Goal: Use online tool/utility: Utilize a website feature to perform a specific function

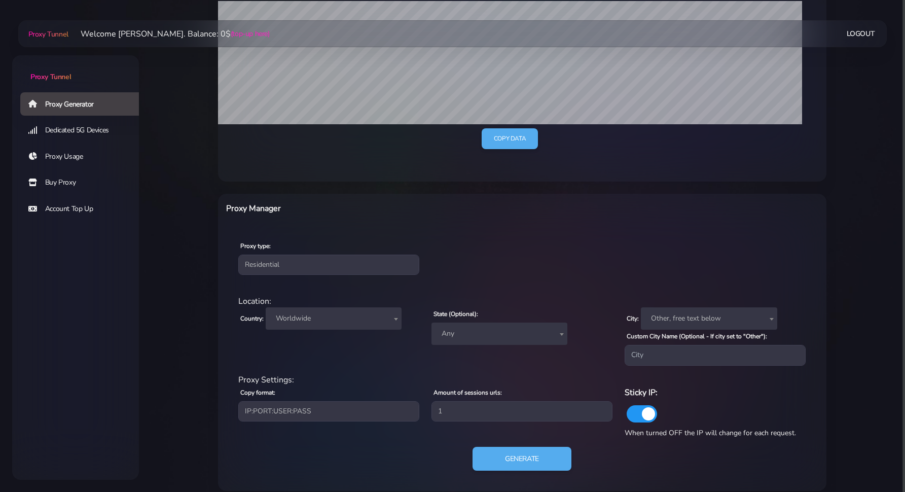
scroll to position [251, 0]
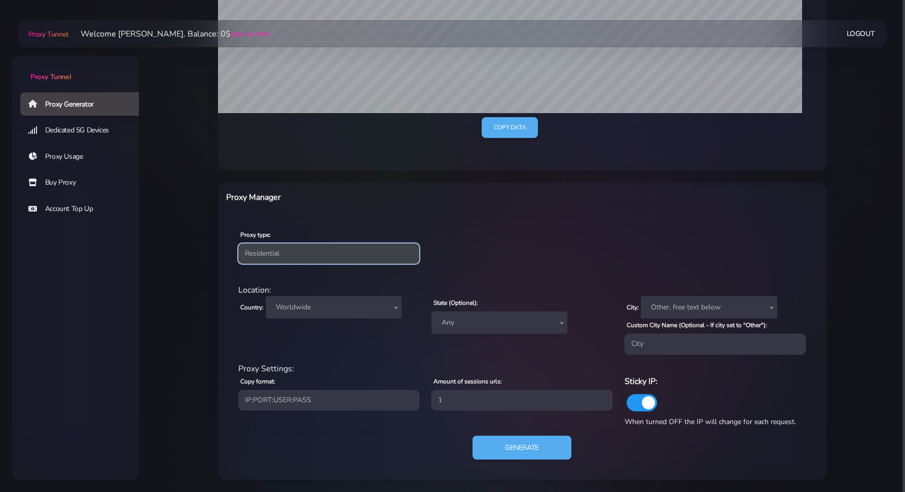
click at [387, 254] on select "Residential Static Mobile" at bounding box center [328, 253] width 181 height 20
click at [238, 243] on select "Residential Static Mobile" at bounding box center [328, 253] width 181 height 20
click at [357, 303] on span "Worldwide" at bounding box center [334, 307] width 124 height 14
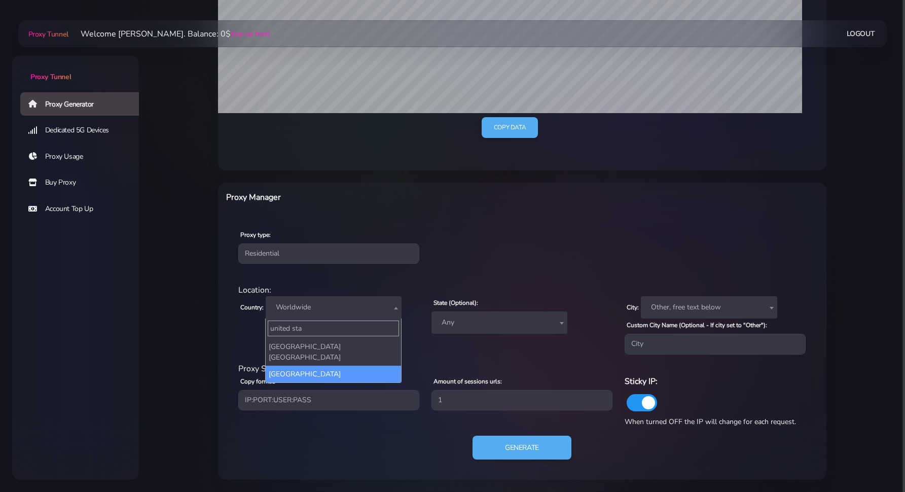
type input "united sta"
select select "US"
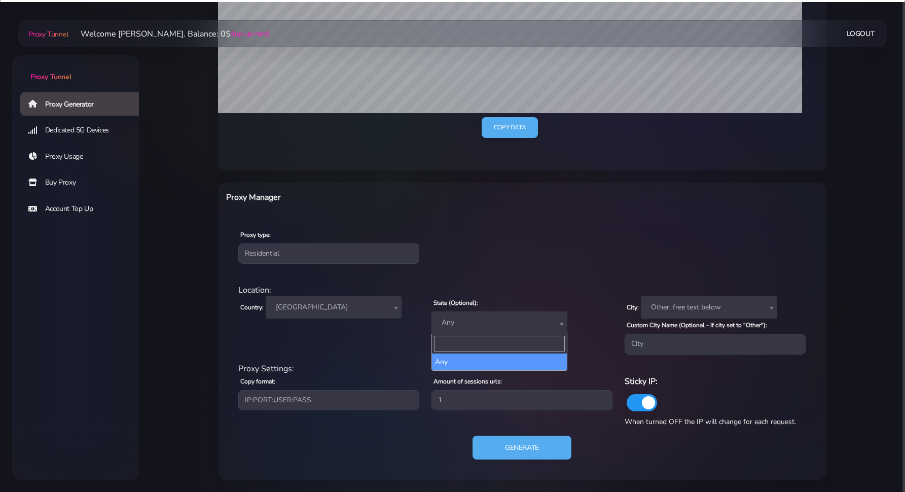
click at [478, 320] on span "Any" at bounding box center [500, 322] width 124 height 14
click at [535, 286] on div "Location:" at bounding box center [522, 290] width 580 height 12
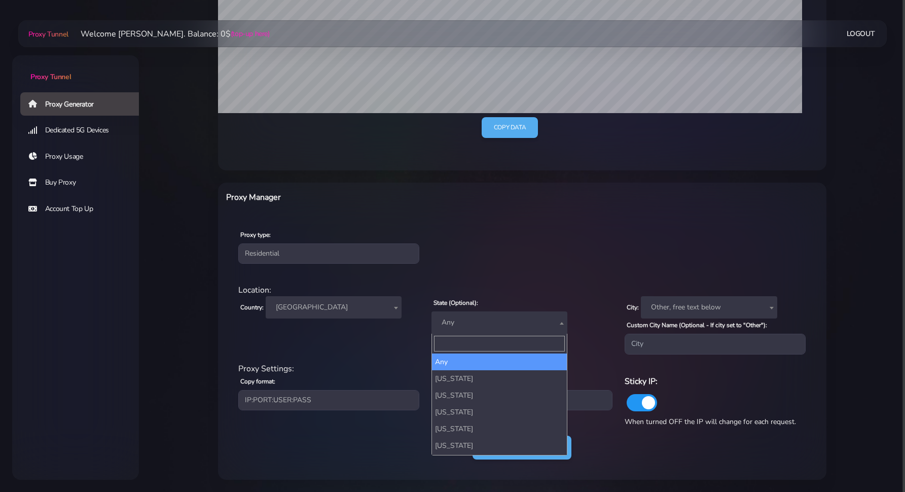
click at [496, 322] on span "Any" at bounding box center [500, 322] width 124 height 14
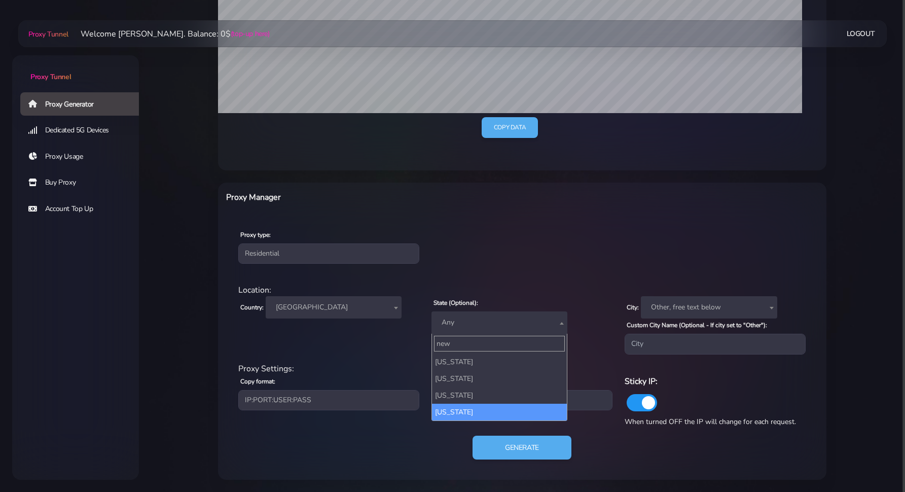
type input "new"
select select "NY"
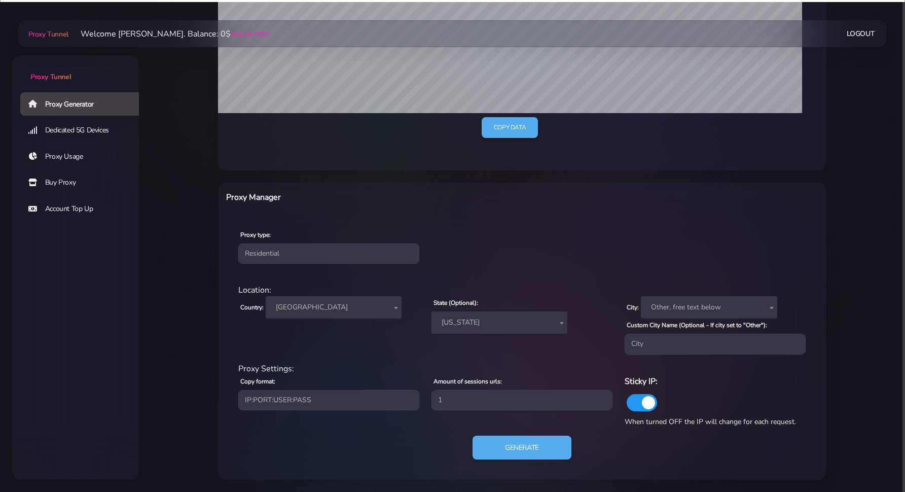
click at [497, 326] on span "[US_STATE]" at bounding box center [500, 322] width 124 height 14
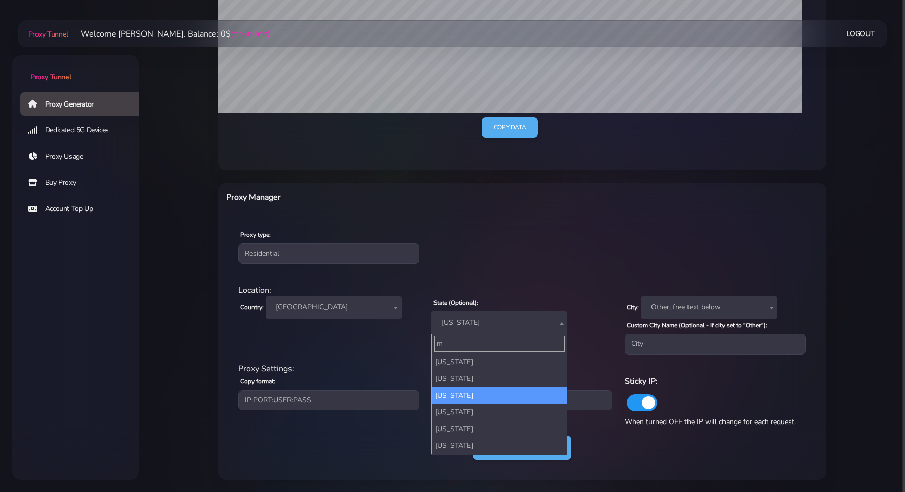
scroll to position [0, 0]
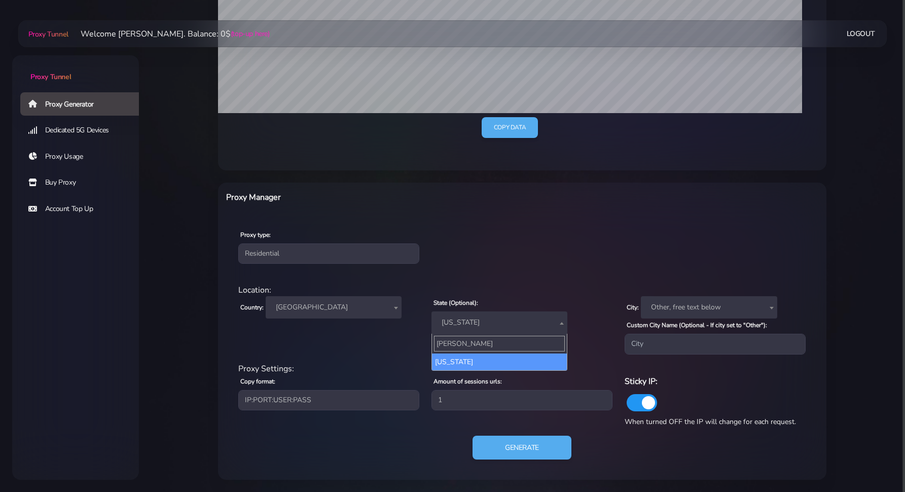
type input "[PERSON_NAME]"
select select "FL"
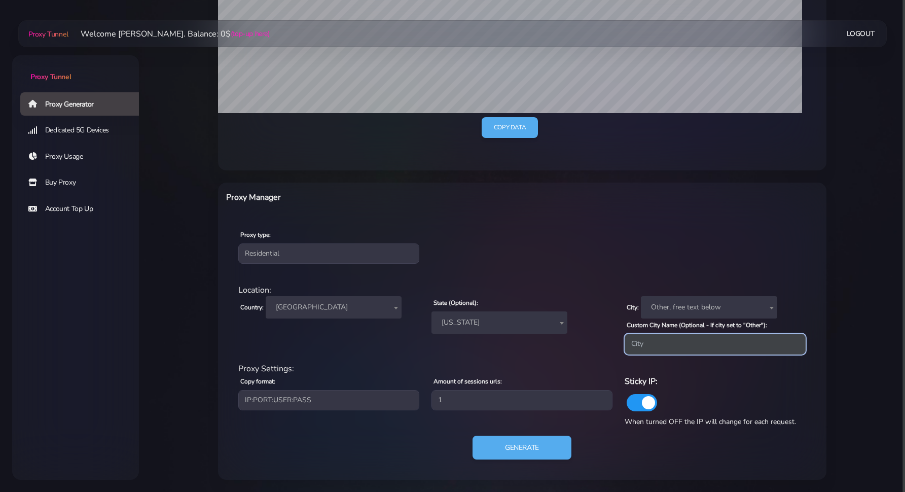
click at [656, 337] on input "Custom City Name (Optional - If city set to "Other"):" at bounding box center [715, 344] width 181 height 20
type input "[GEOGRAPHIC_DATA]"
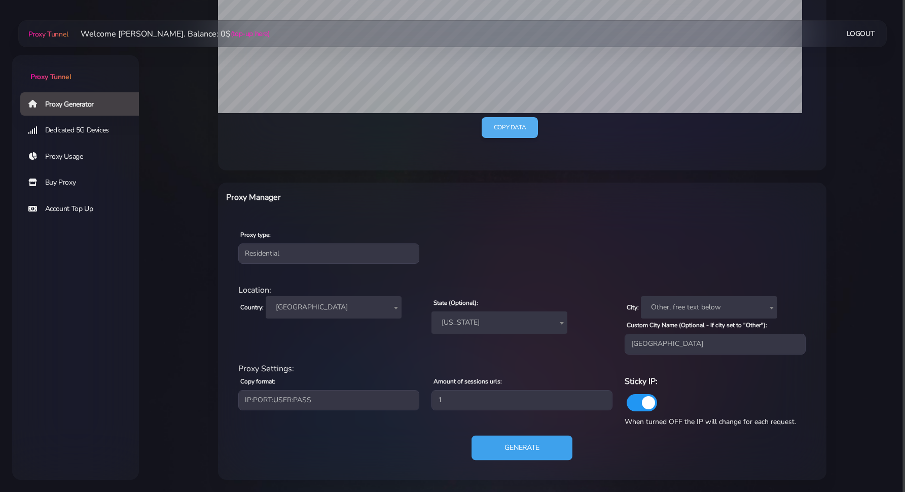
click at [517, 389] on button "Generate" at bounding box center [522, 447] width 101 height 25
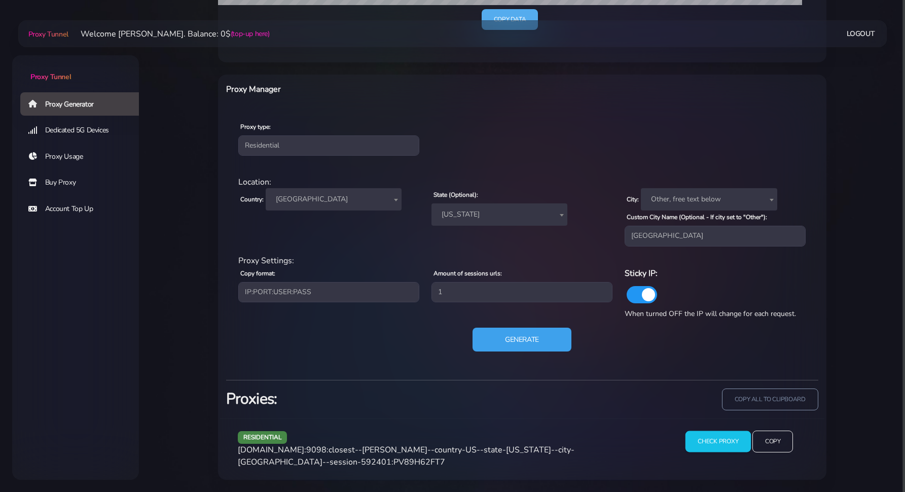
scroll to position [351, 0]
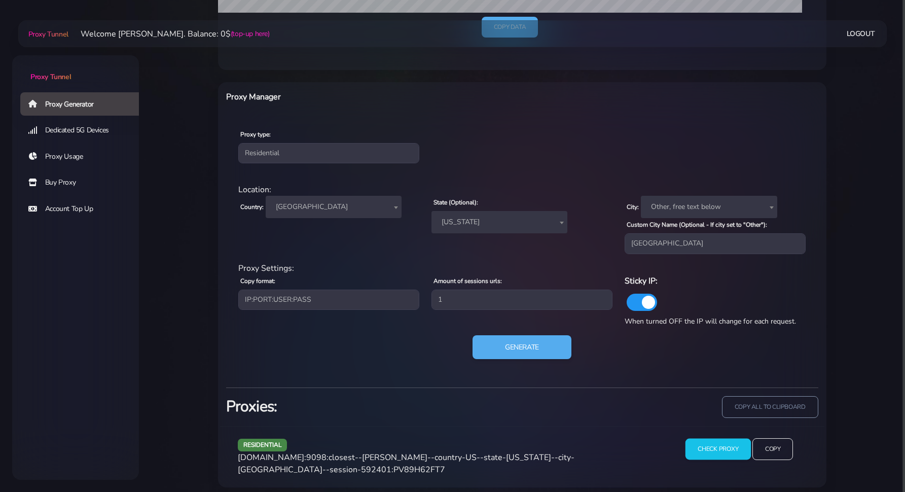
click at [673, 389] on input "Check Proxy" at bounding box center [718, 449] width 65 height 21
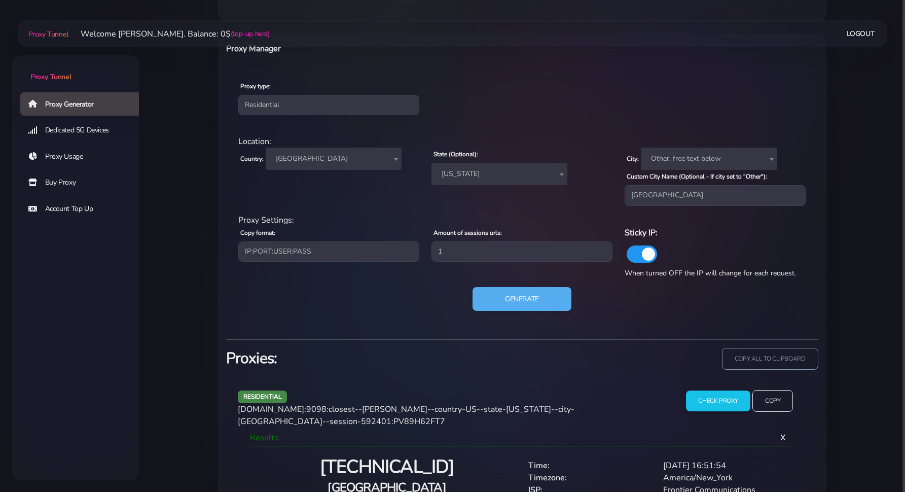
scroll to position [456, 0]
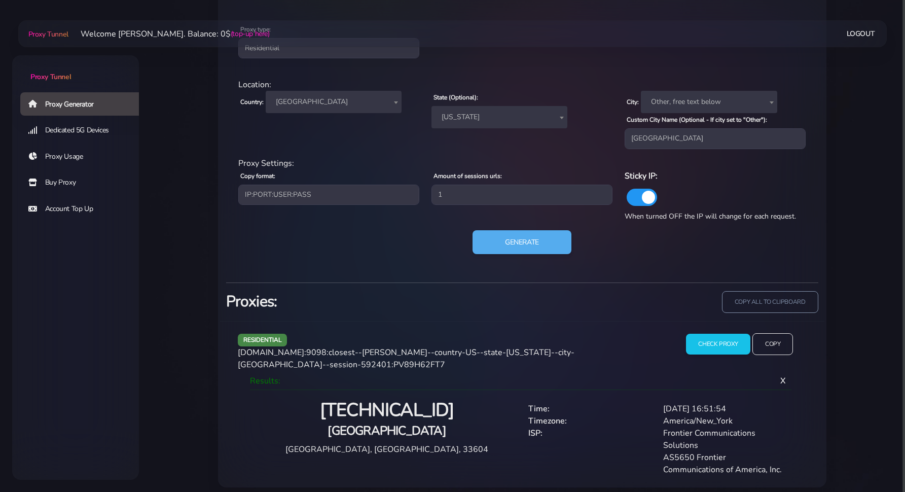
click at [657, 352] on div "residential [DOMAIN_NAME]:9098:closest--[PERSON_NAME]--country-US--state-[US_ST…" at bounding box center [450, 352] width 436 height 38
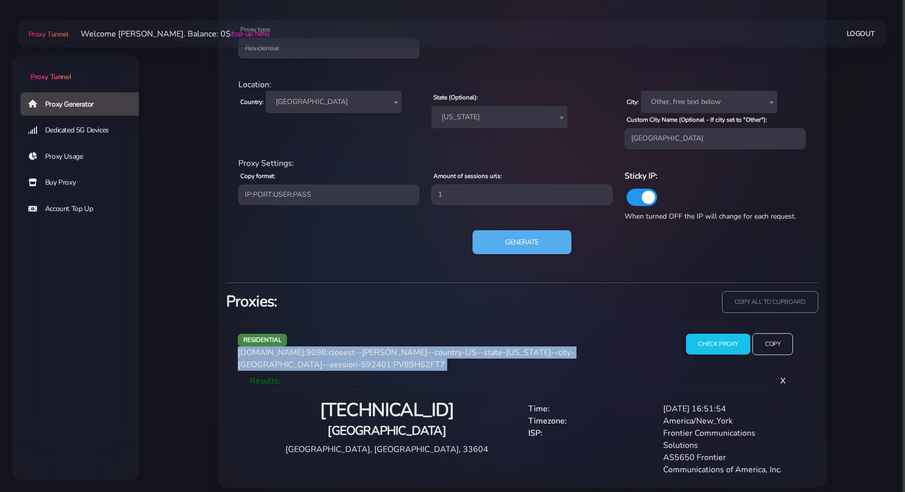
drag, startPoint x: 657, startPoint y: 352, endPoint x: 229, endPoint y: 351, distance: 427.9
click at [229, 351] on div "residential [DOMAIN_NAME]:9098:closest--[PERSON_NAME]--country-US--state-[US_ST…" at bounding box center [522, 404] width 604 height 166
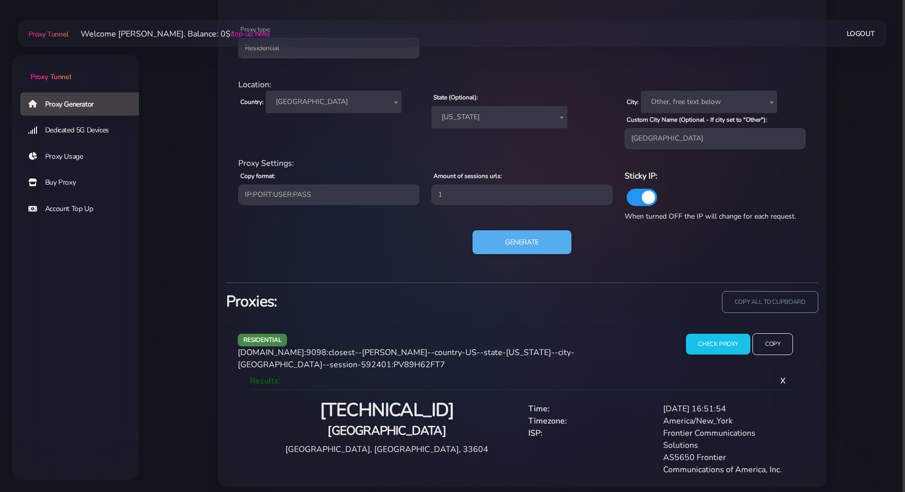
click at [463, 389] on h4 "[GEOGRAPHIC_DATA]" at bounding box center [387, 430] width 258 height 17
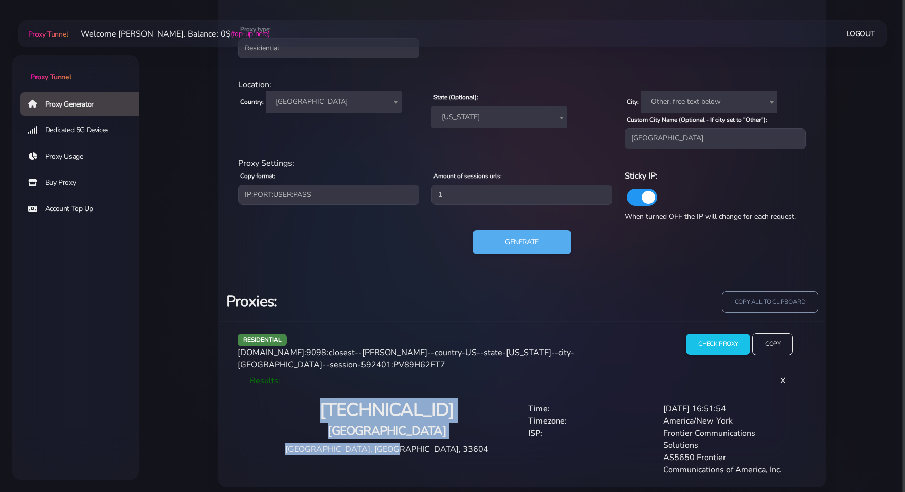
drag, startPoint x: 445, startPoint y: 437, endPoint x: 302, endPoint y: 390, distance: 150.4
click at [302, 389] on div "[TECHNICAL_ID] Tampa [GEOGRAPHIC_DATA], [GEOGRAPHIC_DATA], 33604" at bounding box center [387, 427] width 270 height 57
copy div "[TECHNICAL_ID] Tampa [GEOGRAPHIC_DATA], [GEOGRAPHIC_DATA], 33604"
click at [673, 302] on input "copy all to clipboard" at bounding box center [770, 302] width 98 height 22
